Goal: Task Accomplishment & Management: Manage account settings

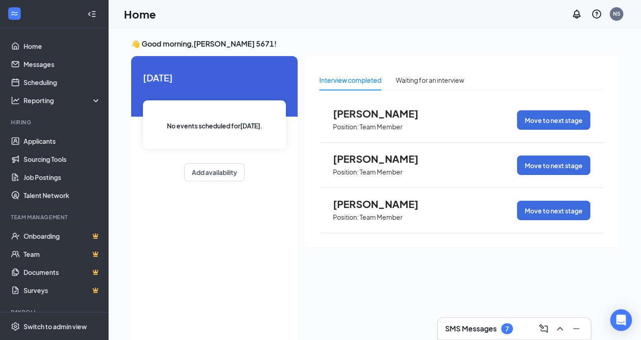
click at [478, 325] on h3 "SMS Messages" at bounding box center [471, 329] width 52 height 10
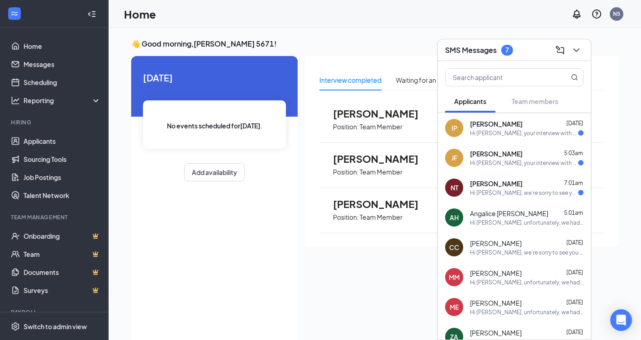
click at [469, 47] on h3 "SMS Messages" at bounding box center [471, 50] width 52 height 10
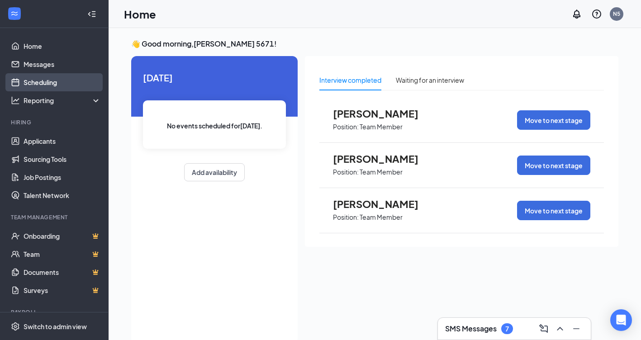
click at [49, 78] on link "Scheduling" at bounding box center [62, 82] width 77 height 18
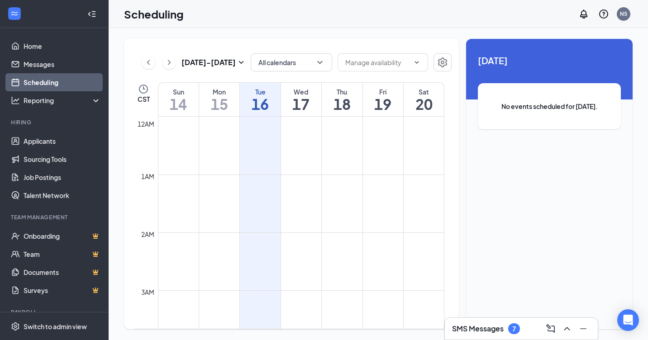
scroll to position [445, 0]
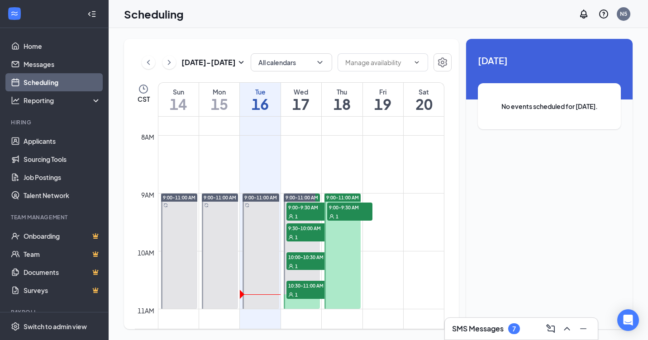
click at [299, 101] on h1 "17" at bounding box center [301, 103] width 40 height 15
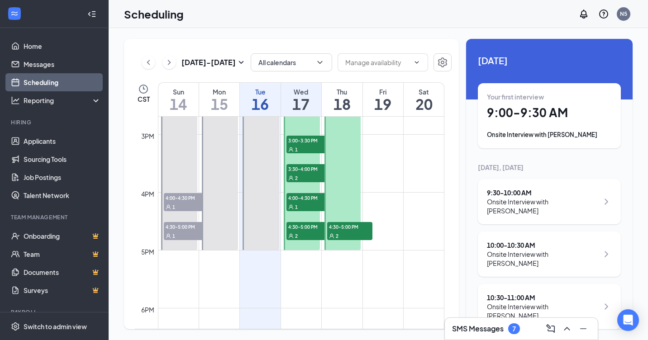
scroll to position [852, 0]
click at [305, 144] on div "1" at bounding box center [309, 148] width 45 height 9
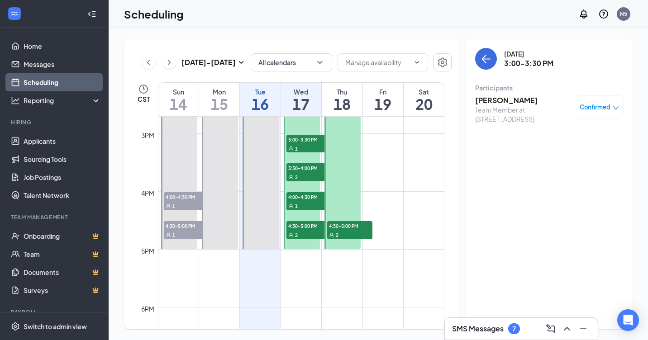
click at [303, 169] on span "3:30-4:00 PM" at bounding box center [309, 167] width 45 height 9
click at [485, 64] on icon "ArrowLeft" at bounding box center [486, 58] width 11 height 11
